Goal: Information Seeking & Learning: Learn about a topic

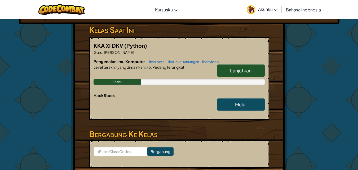
scroll to position [74, 0]
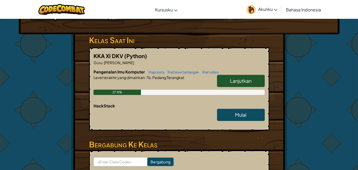
click at [225, 77] on link "Lanjutkan" at bounding box center [241, 81] width 48 height 12
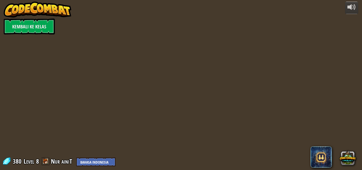
select select "id"
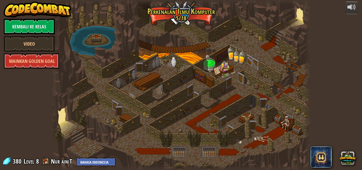
select select "id"
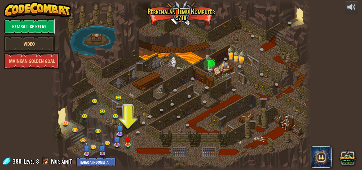
click at [18, 25] on link "Kembali ke Kelas" at bounding box center [29, 27] width 51 height 16
